Goal: Transaction & Acquisition: Purchase product/service

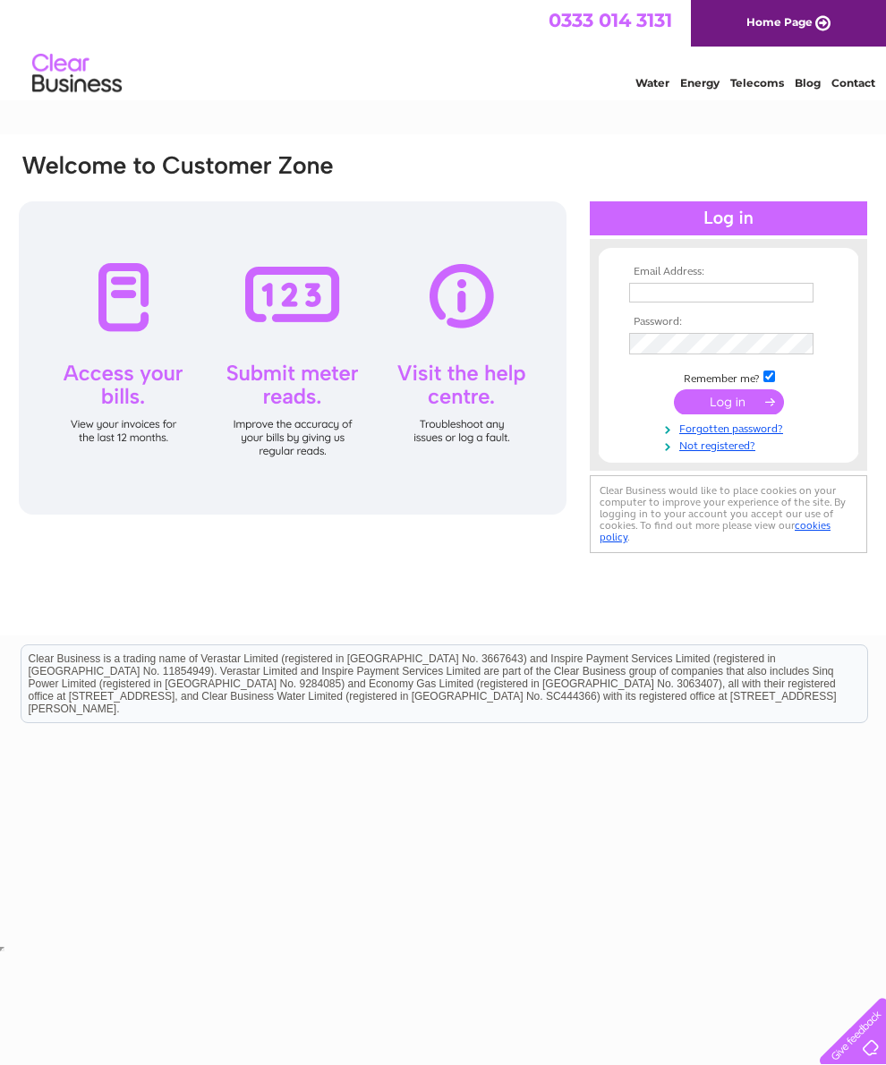
click at [744, 294] on input "text" at bounding box center [721, 293] width 184 height 20
type input "Elisha.reynolds@outlook.com"
click at [729, 416] on input "submit" at bounding box center [729, 403] width 110 height 25
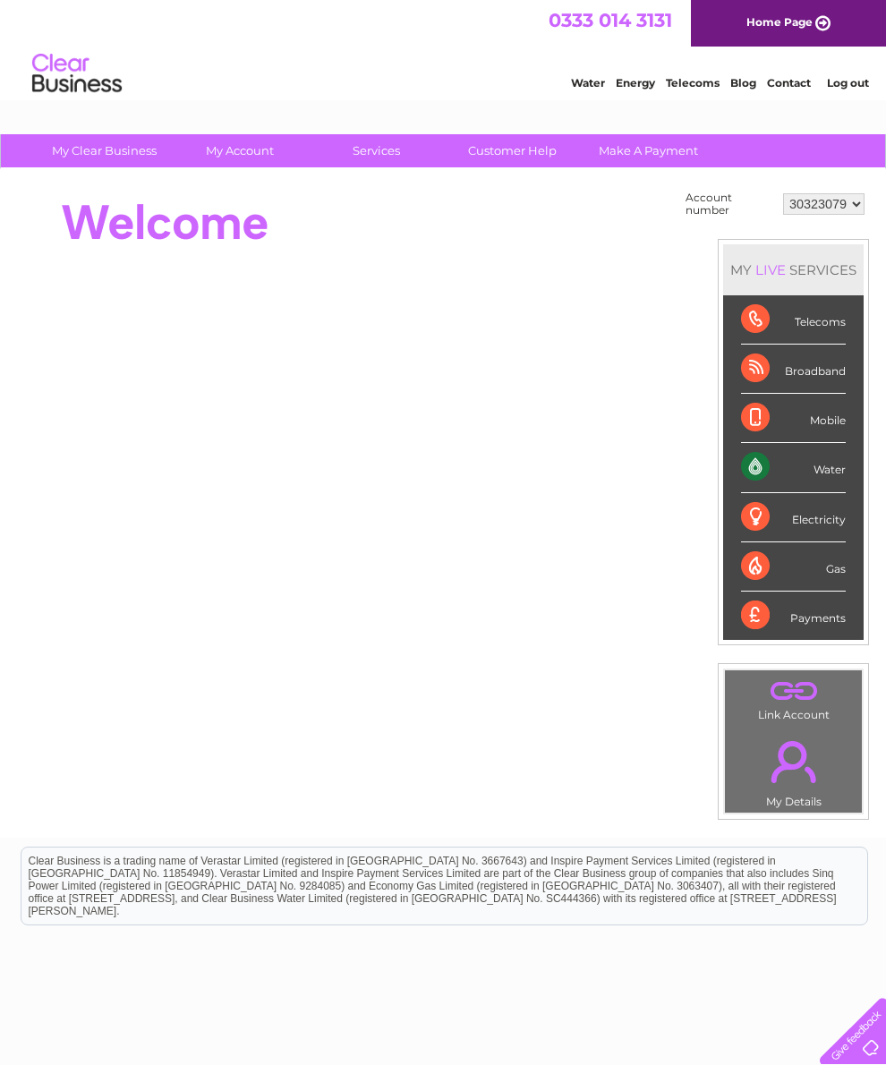
click at [233, 185] on div "Account number 30323079 MY LIVE SERVICES Telecoms Broadband Mobile Water Electr…" at bounding box center [443, 503] width 886 height 669
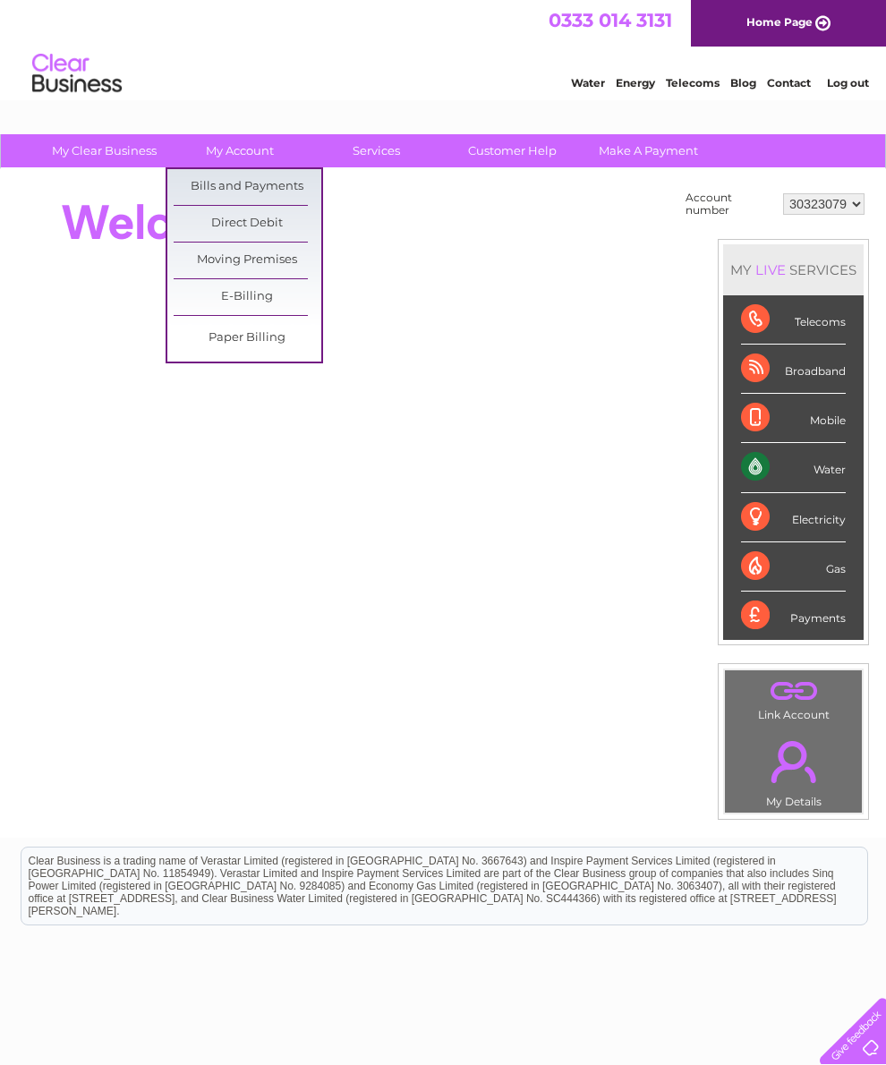
click at [211, 183] on link "Bills and Payments" at bounding box center [248, 187] width 148 height 36
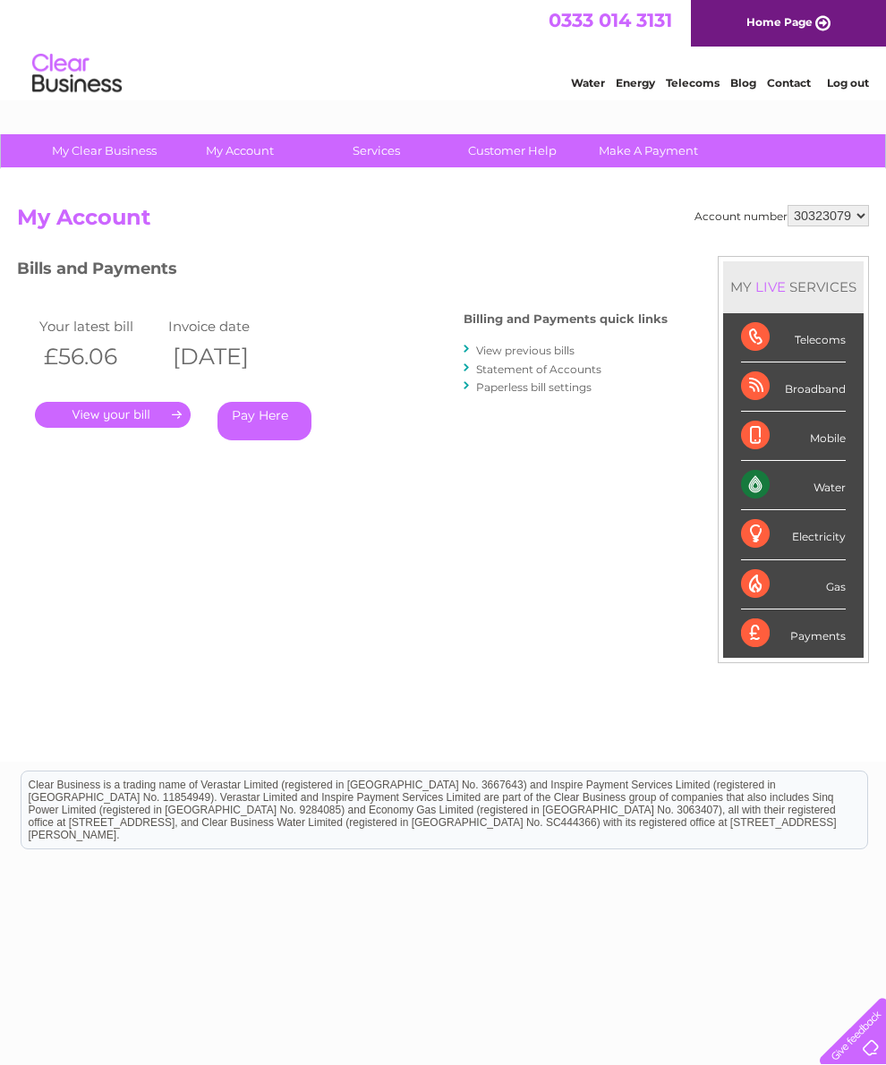
click at [163, 405] on link "." at bounding box center [113, 415] width 156 height 26
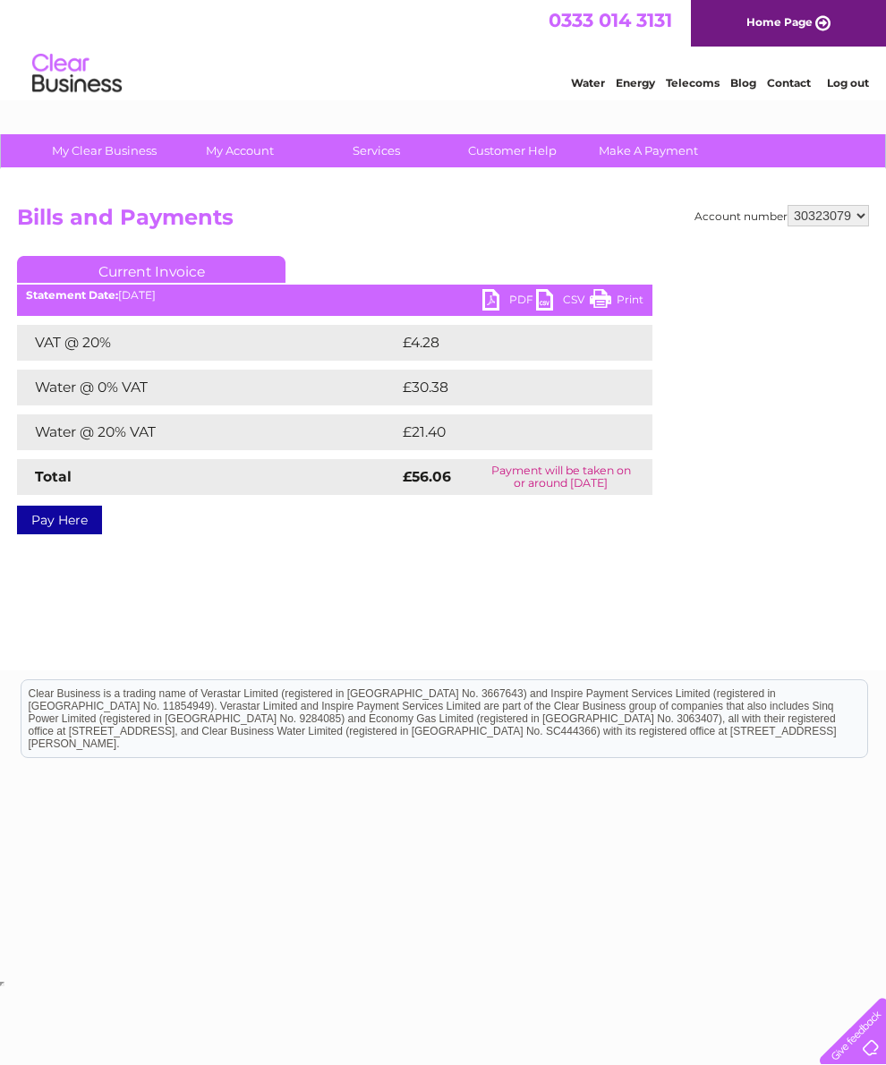
click at [83, 522] on link "Pay Here" at bounding box center [59, 520] width 85 height 29
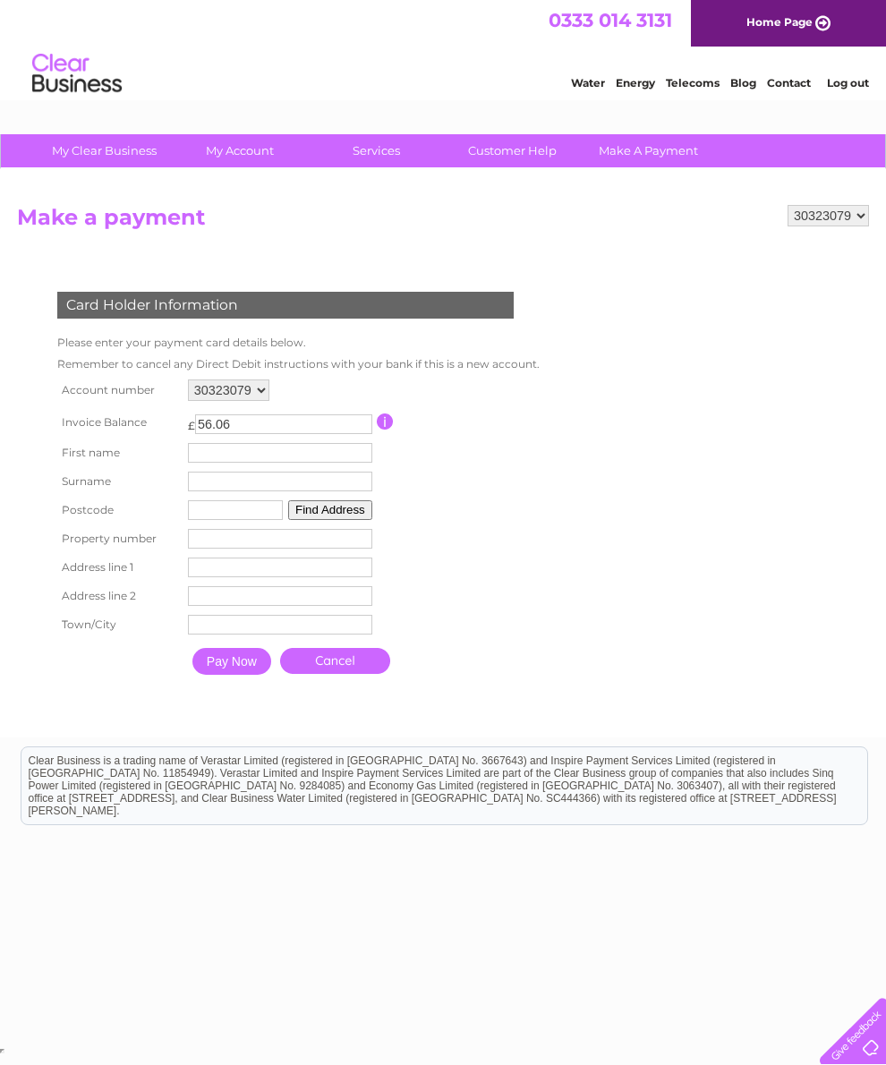
click at [218, 463] on input "text" at bounding box center [280, 453] width 184 height 20
click at [316, 465] on input "[PERSON_NAME]" at bounding box center [282, 453] width 186 height 21
type input "[PERSON_NAME]"
click at [310, 493] on input "text" at bounding box center [281, 483] width 184 height 20
type input "[PERSON_NAME]"
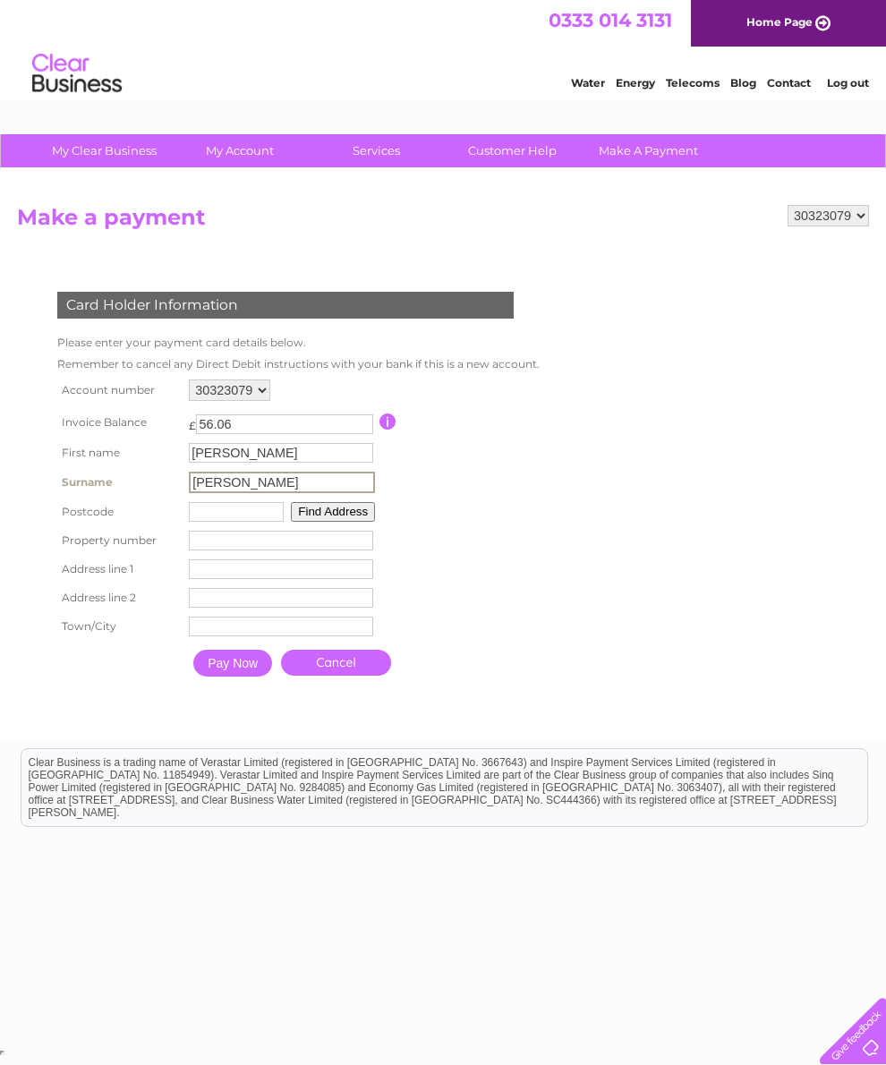
click at [344, 522] on button "Find Address" at bounding box center [333, 512] width 84 height 20
click at [271, 520] on input "text" at bounding box center [235, 510] width 95 height 20
type input "WA12 9xf"
click at [363, 520] on button "Find Address" at bounding box center [330, 510] width 84 height 20
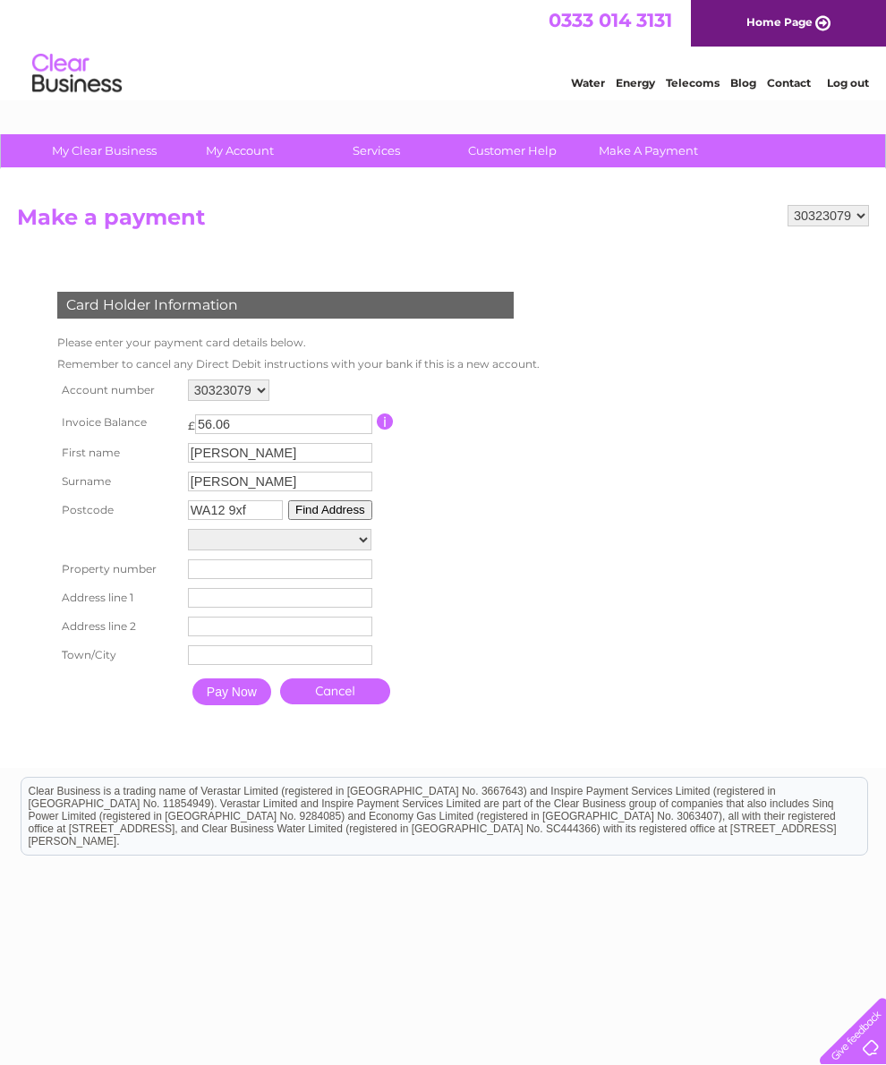
click at [348, 550] on select "1, Whinchat Avenue 2, Whinchat Avenue 3, Whinchat Avenue 4, Whinchat Avenue 5, …" at bounding box center [279, 539] width 183 height 21
select select "23,Whinchat Avenue,,Newton-Le-Willows"
type input "23"
type input "Whinchat Avenue"
type input "Newton-Le-Willows"
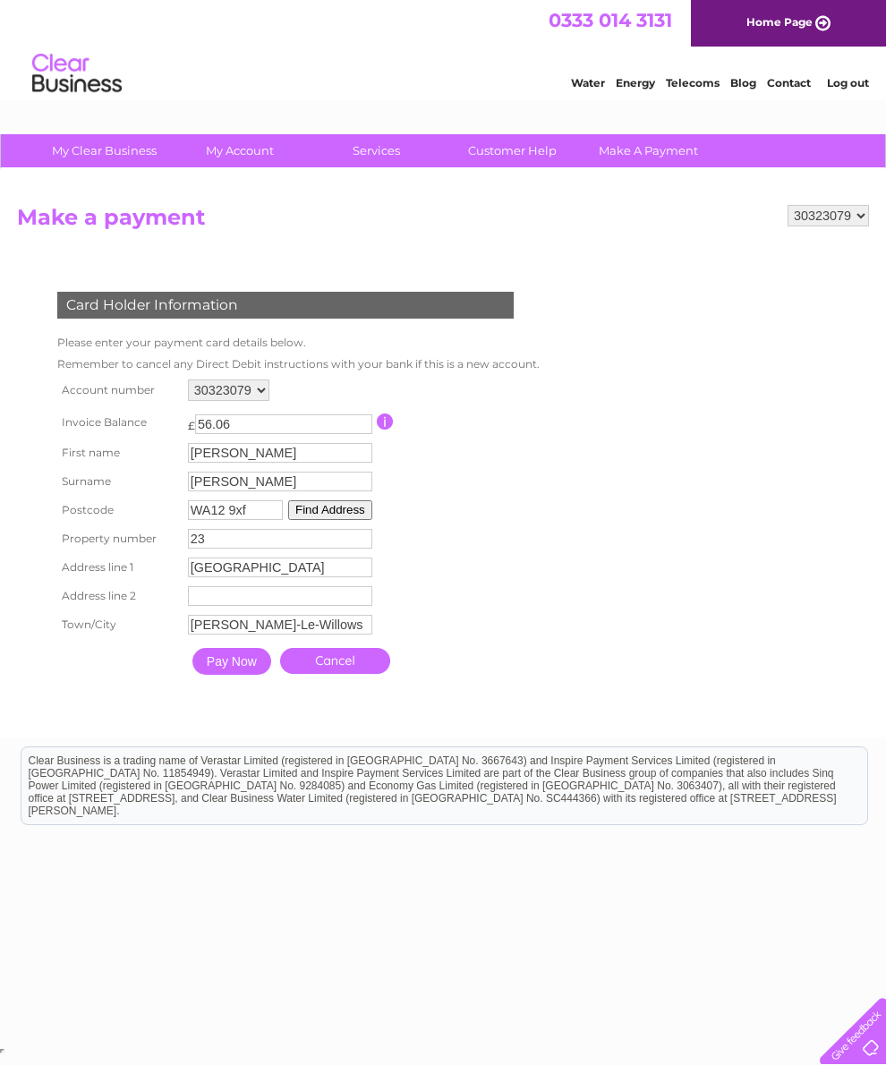
click at [246, 675] on input "Pay Now" at bounding box center [231, 661] width 79 height 27
click at [237, 443] on input "text" at bounding box center [280, 453] width 184 height 20
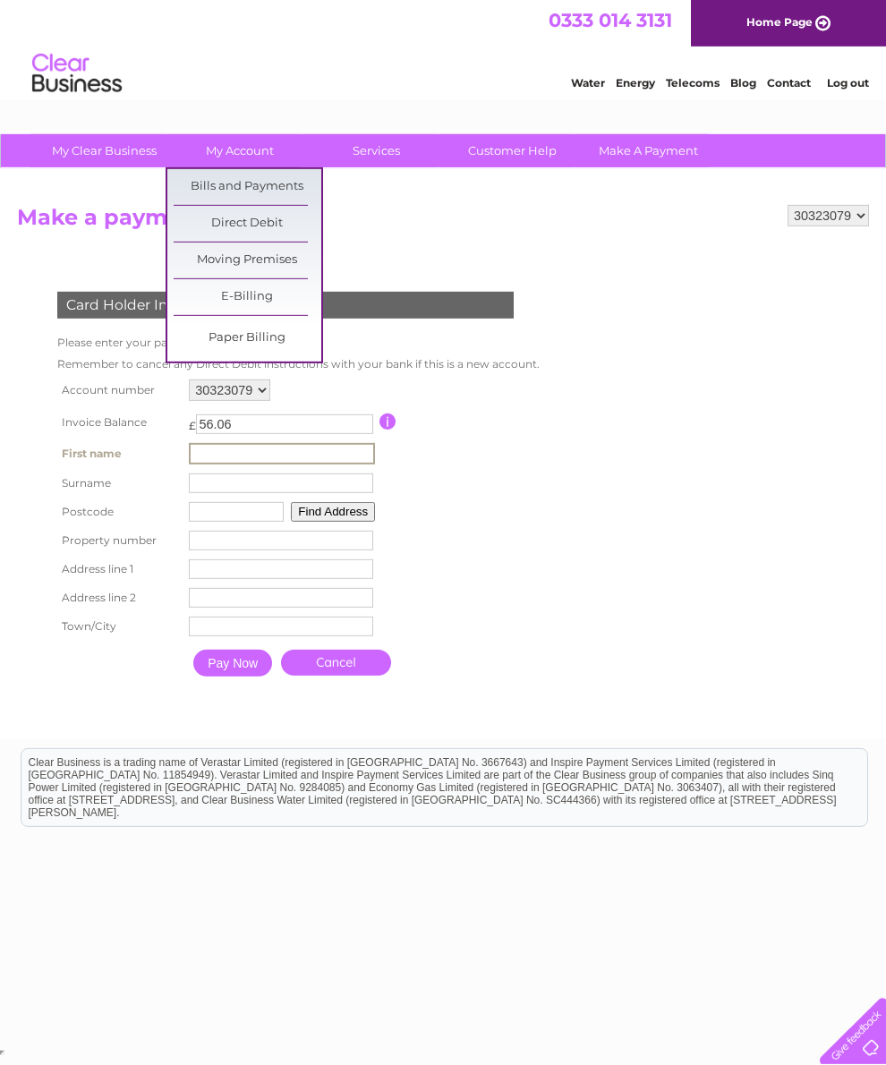
click at [222, 206] on link "Direct Debit" at bounding box center [248, 224] width 148 height 36
